Goal: Use online tool/utility

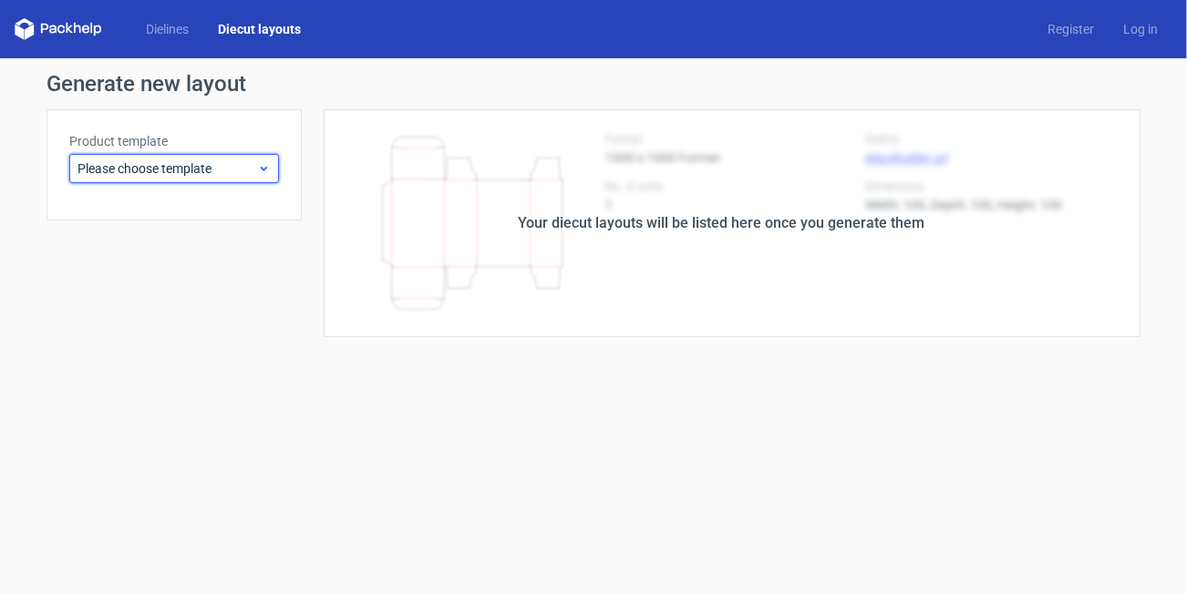
click at [221, 168] on span "Please choose template" at bounding box center [167, 169] width 180 height 18
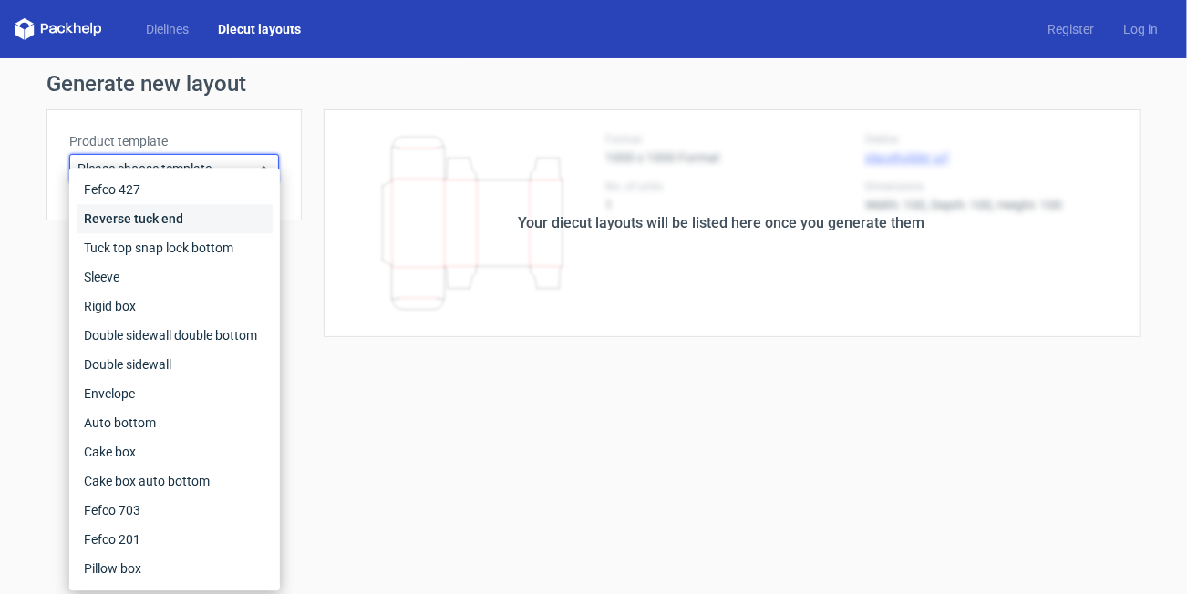
click at [126, 222] on div "Reverse tuck end" at bounding box center [175, 218] width 196 height 29
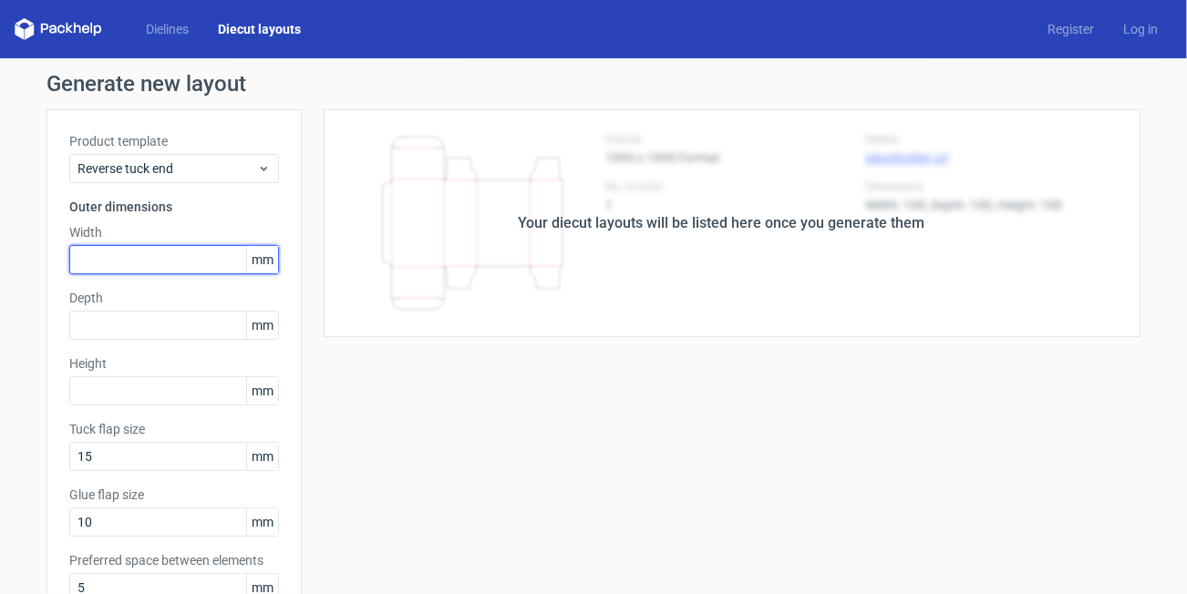
click at [129, 267] on input "text" at bounding box center [174, 259] width 210 height 29
type input "86"
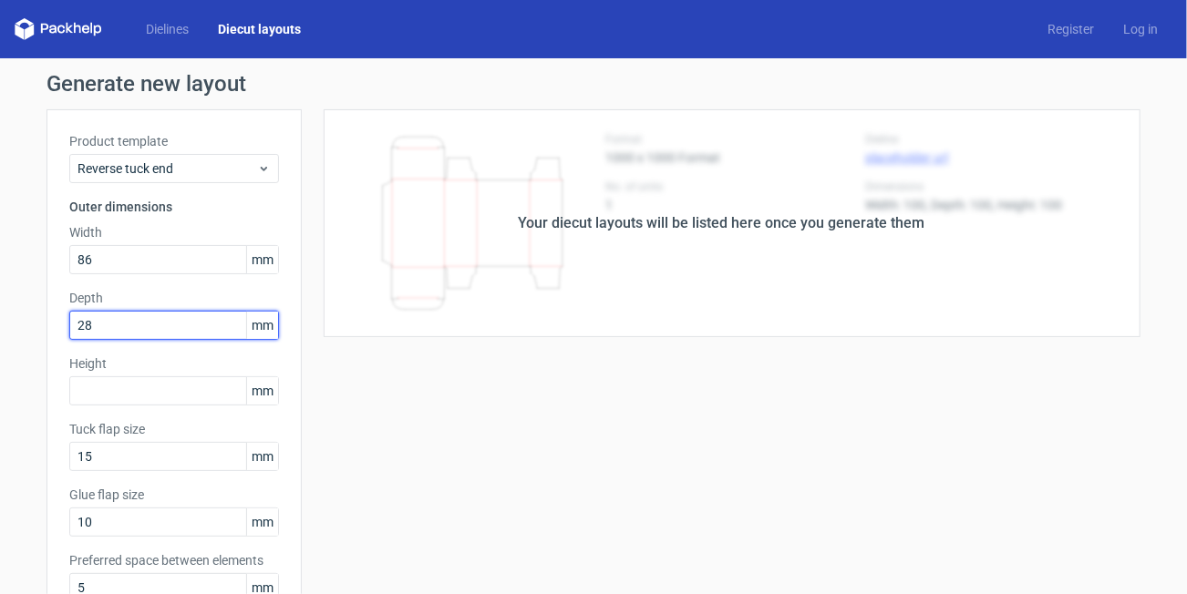
type input "28"
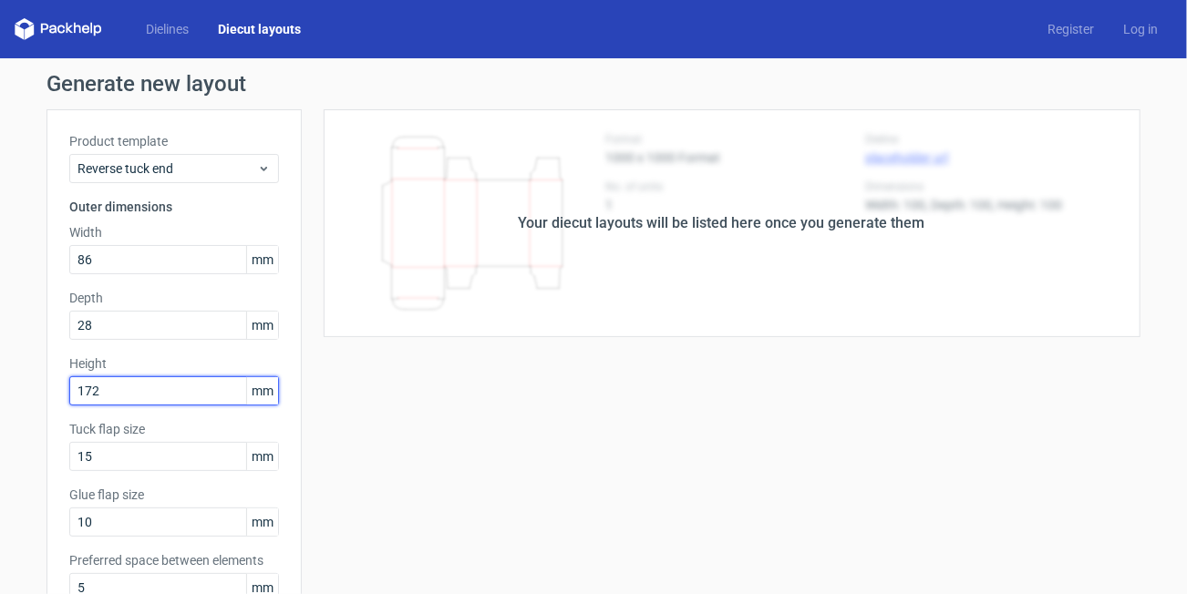
type input "172"
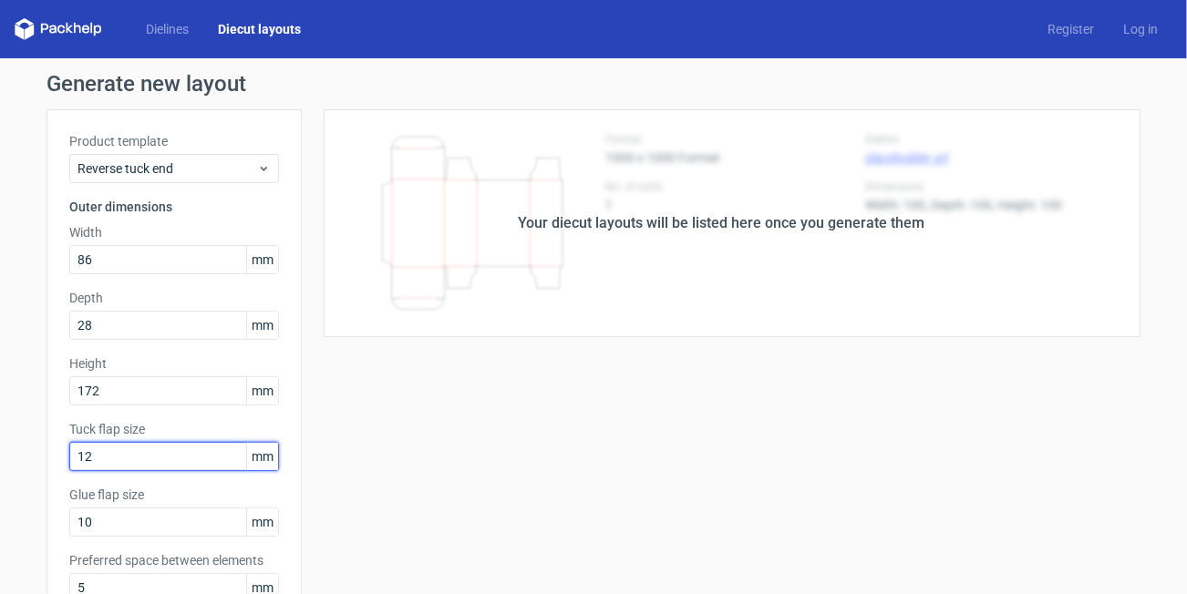
type input "12"
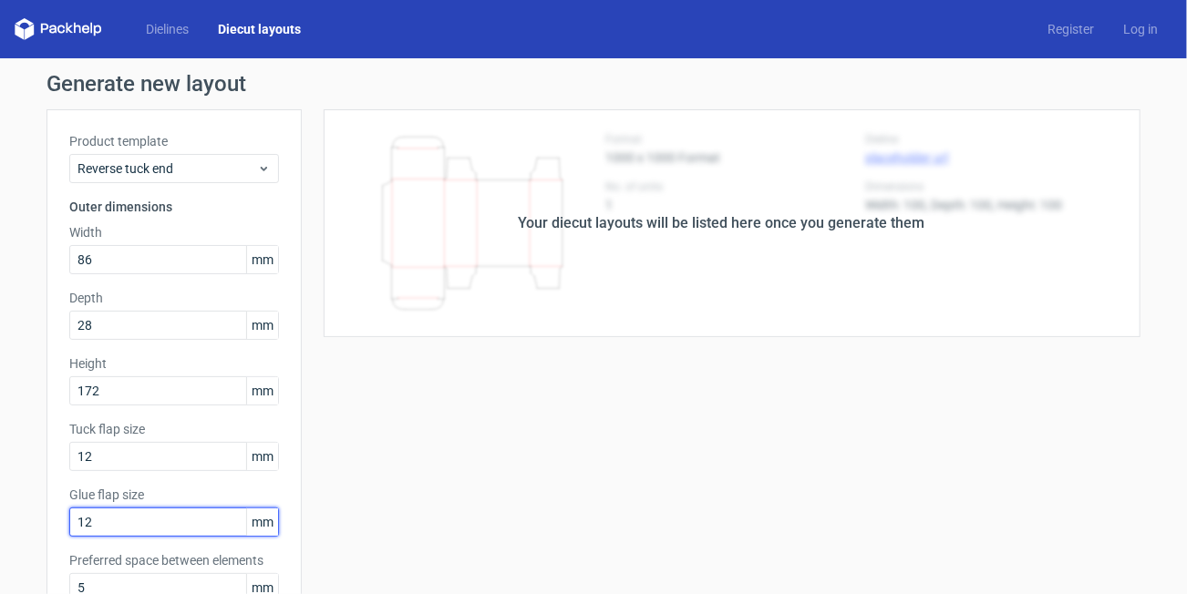
type input "12"
drag, startPoint x: 635, startPoint y: 405, endPoint x: 390, endPoint y: 423, distance: 245.0
click at [633, 406] on div "Your diecut layouts will be listed here once you generate them Height Depth Wid…" at bounding box center [721, 603] width 839 height 989
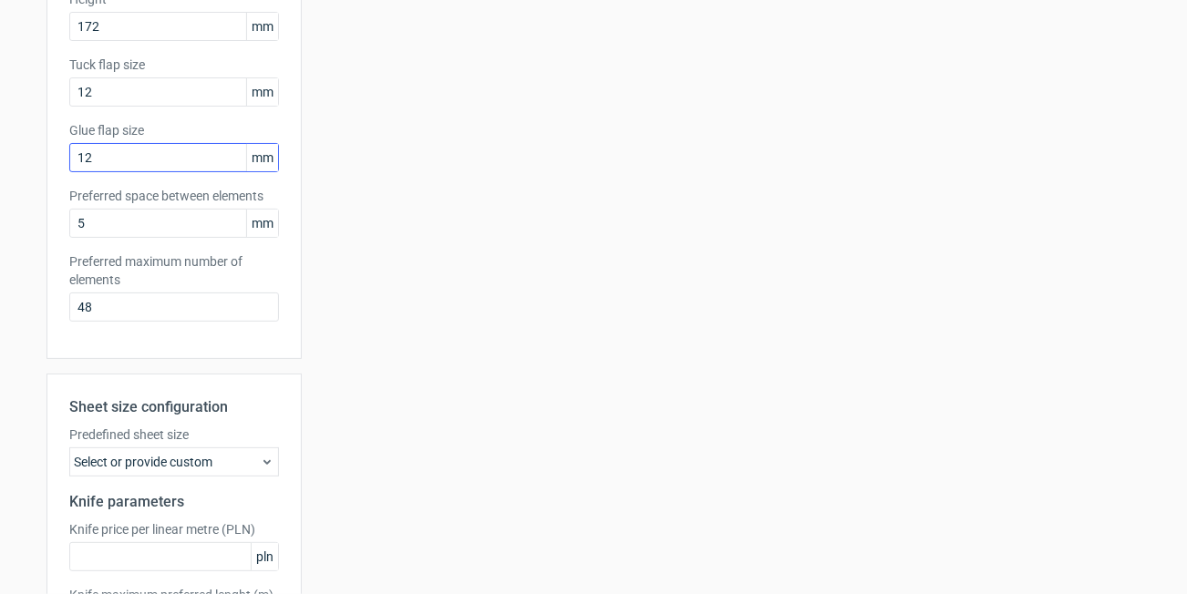
scroll to position [516, 0]
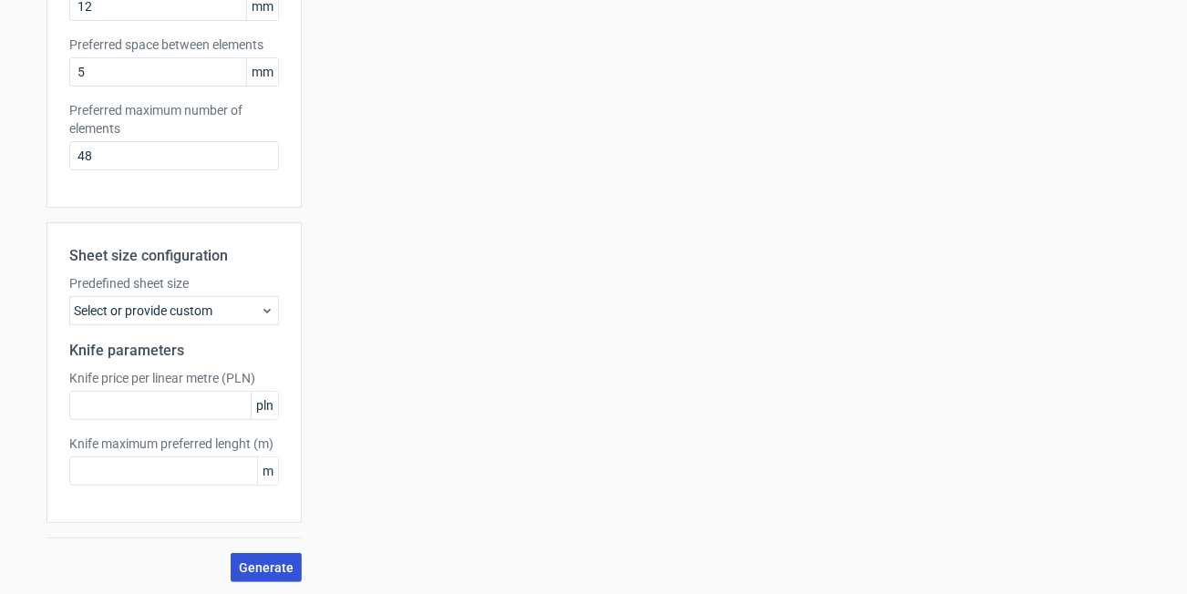
click at [244, 568] on span "Generate" at bounding box center [266, 568] width 55 height 13
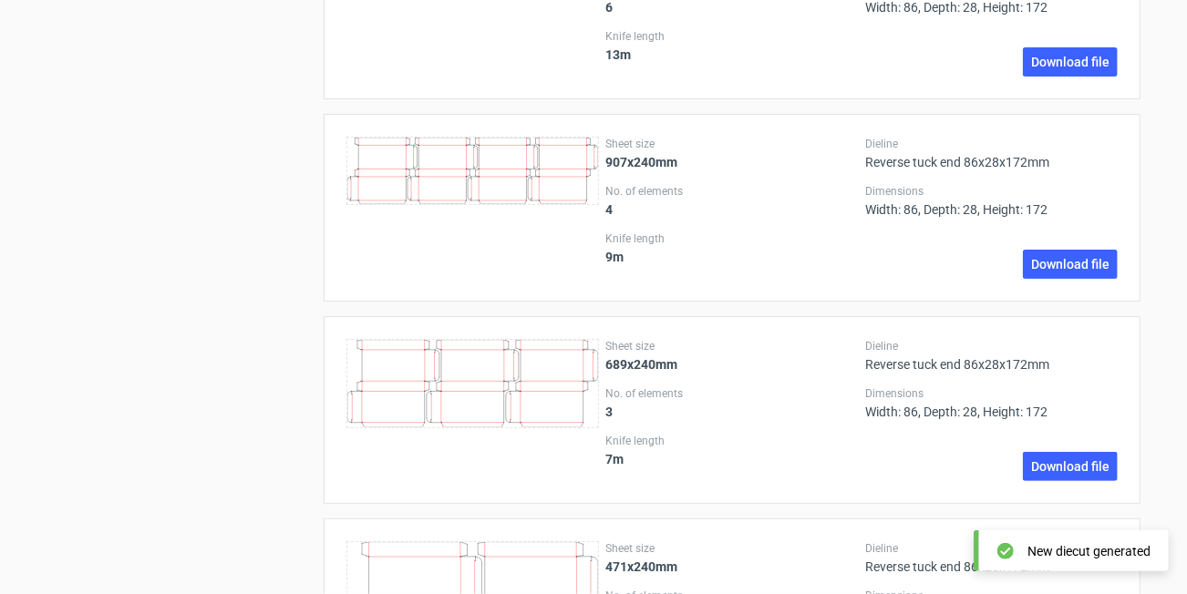
scroll to position [2735, 0]
